Goal: Navigation & Orientation: Find specific page/section

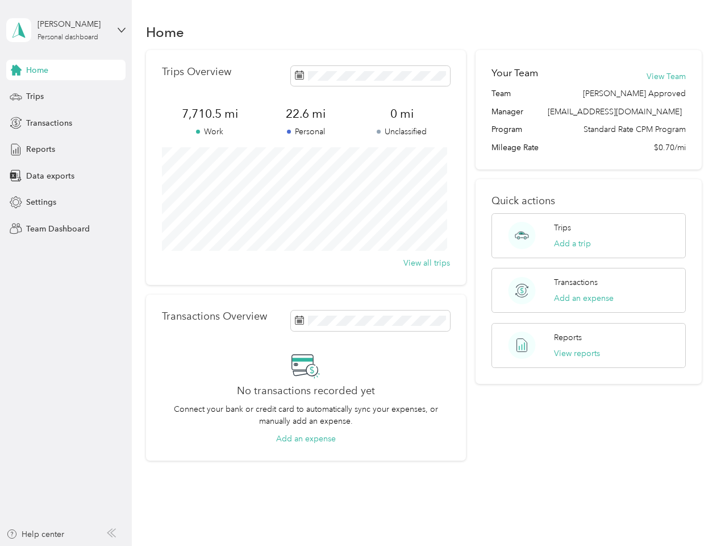
click at [360, 273] on div "Trips Overview 7,710.5 mi Work 22.6 mi Personal 0 mi Unclassified View all trips" at bounding box center [306, 167] width 320 height 235
click at [66, 30] on div "[PERSON_NAME]" at bounding box center [73, 24] width 71 height 12
click at [66, 70] on div "You’re signed in as [EMAIL_ADDRESS][DOMAIN_NAME] Team dashboard Personal dashbo…" at bounding box center [125, 99] width 239 height 116
click at [16, 70] on div "You’re signed in as [EMAIL_ADDRESS][DOMAIN_NAME] Team dashboard Personal dashbo…" at bounding box center [125, 99] width 239 height 116
click at [66, 97] on div "Trips" at bounding box center [65, 96] width 119 height 20
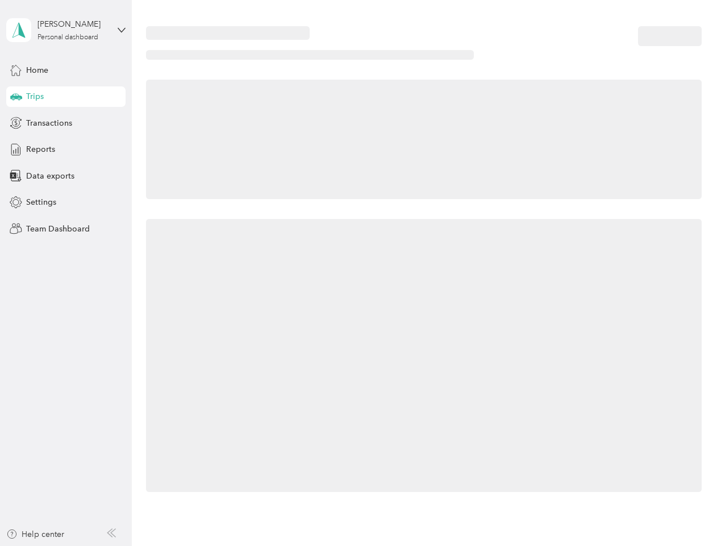
click at [16, 97] on icon at bounding box center [16, 96] width 12 height 6
click at [66, 123] on span "Transactions" at bounding box center [49, 123] width 46 height 12
click at [16, 123] on icon at bounding box center [16, 123] width 13 height 13
click at [66, 149] on div "Reports" at bounding box center [65, 149] width 119 height 20
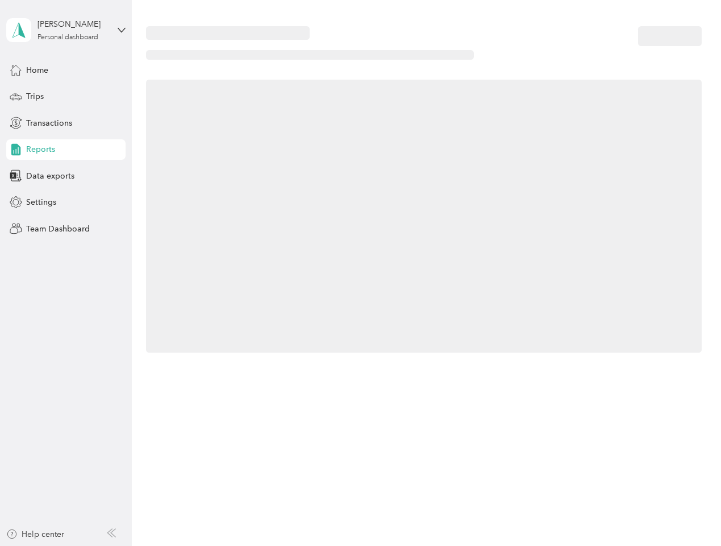
click at [16, 149] on icon at bounding box center [16, 149] width 13 height 13
